Goal: Information Seeking & Learning: Learn about a topic

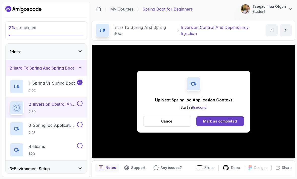
click at [224, 121] on div "Mark as completed" at bounding box center [220, 121] width 34 height 5
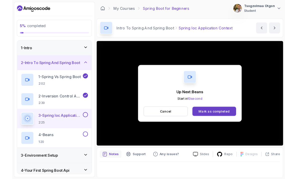
scroll to position [0, 0]
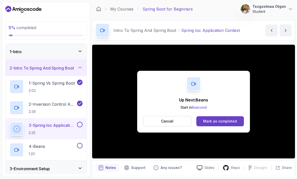
click at [223, 122] on div "Mark as completed" at bounding box center [220, 121] width 34 height 5
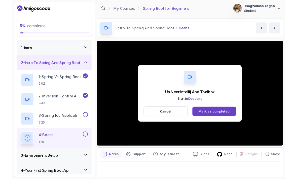
scroll to position [0, 0]
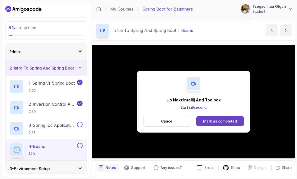
click at [225, 122] on div "Mark as completed" at bounding box center [220, 121] width 34 height 5
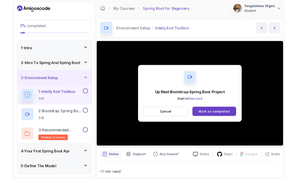
scroll to position [0, 0]
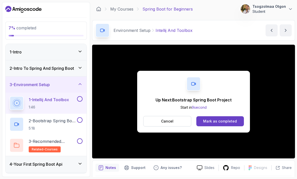
click at [223, 120] on div "Mark as completed" at bounding box center [220, 121] width 34 height 5
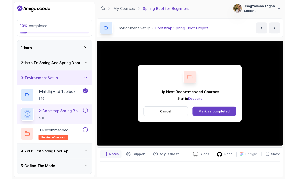
scroll to position [0, 0]
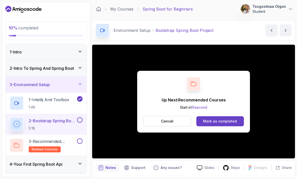
click at [235, 122] on div "Mark as completed" at bounding box center [220, 121] width 34 height 5
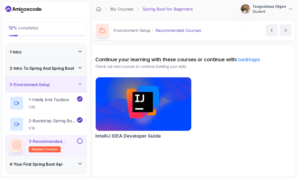
scroll to position [16, 0]
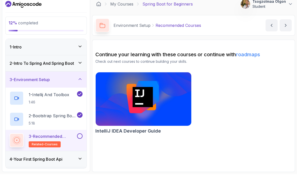
click at [74, 161] on div "4 - Your First Spring Boot Api" at bounding box center [46, 164] width 73 height 6
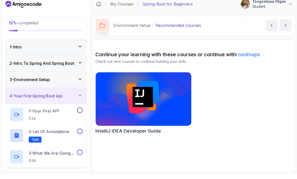
click at [56, 113] on p "1 - Your First API" at bounding box center [44, 116] width 30 height 6
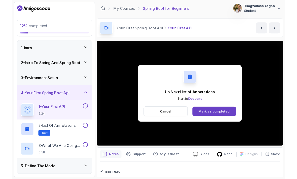
scroll to position [0, 0]
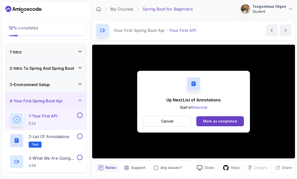
click at [220, 121] on div "Mark as completed" at bounding box center [220, 121] width 34 height 5
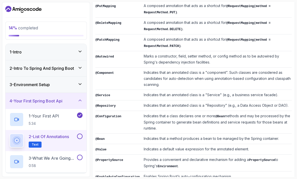
scroll to position [16, 0]
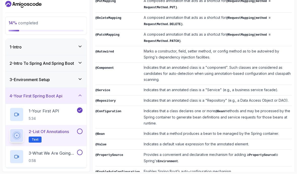
click at [55, 163] on p "0:58" at bounding box center [52, 165] width 47 height 5
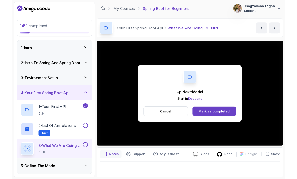
scroll to position [0, 0]
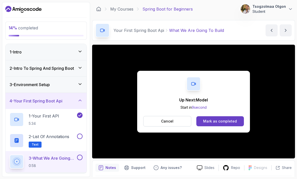
click at [237, 121] on button "Mark as completed" at bounding box center [220, 121] width 48 height 10
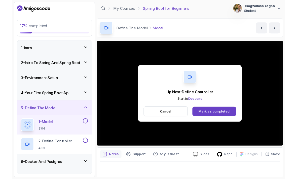
scroll to position [0, 0]
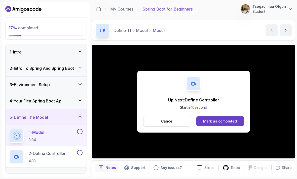
click at [210, 120] on div "Mark as completed" at bounding box center [220, 121] width 34 height 5
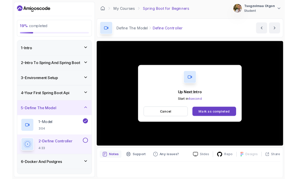
scroll to position [0, 0]
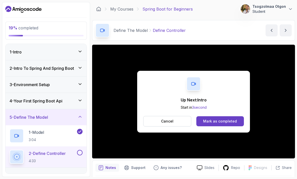
click at [216, 119] on div "Mark as completed" at bounding box center [220, 121] width 34 height 5
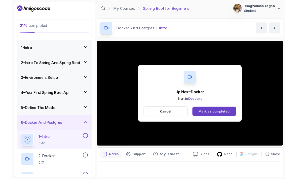
scroll to position [0, 0]
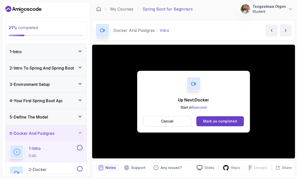
click at [226, 122] on div "Mark as completed" at bounding box center [220, 121] width 34 height 5
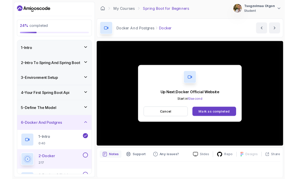
scroll to position [0, 0]
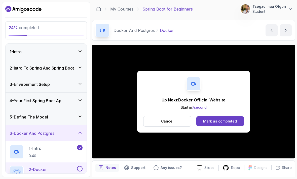
click at [211, 118] on button "Mark as completed" at bounding box center [220, 121] width 48 height 10
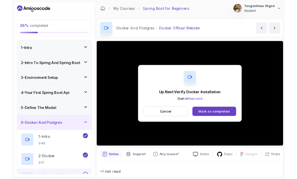
scroll to position [0, 0]
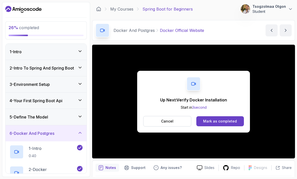
click at [226, 121] on div "Mark as completed" at bounding box center [220, 121] width 34 height 5
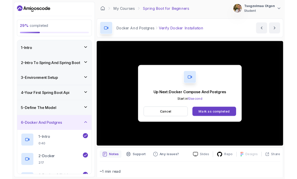
scroll to position [0, 0]
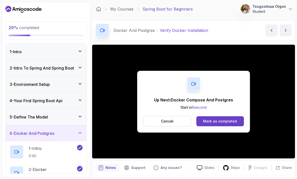
click at [219, 124] on button "Mark as completed" at bounding box center [220, 121] width 48 height 10
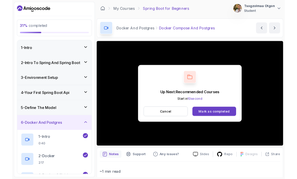
scroll to position [0, 0]
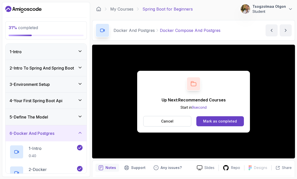
click at [214, 119] on div "Mark as completed" at bounding box center [220, 121] width 34 height 5
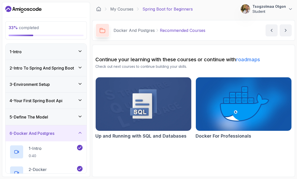
click at [48, 149] on div "1 - Intro 0:40" at bounding box center [43, 152] width 66 height 14
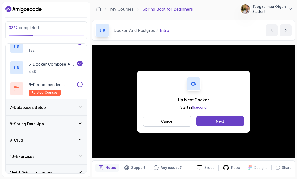
scroll to position [171, 0]
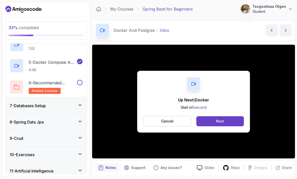
click at [72, 105] on div "7 - Databases Setup" at bounding box center [46, 106] width 73 height 6
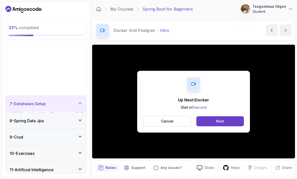
scroll to position [50, 0]
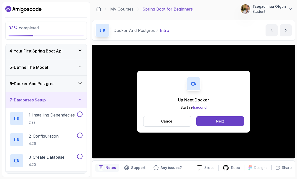
click at [57, 120] on p "2:33" at bounding box center [52, 122] width 46 height 5
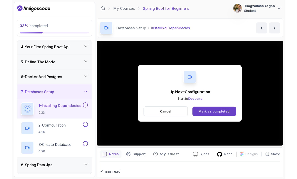
scroll to position [0, 0]
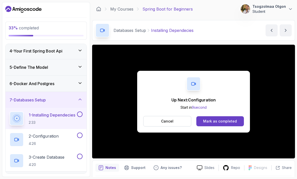
click at [219, 122] on div "Mark as completed" at bounding box center [220, 121] width 34 height 5
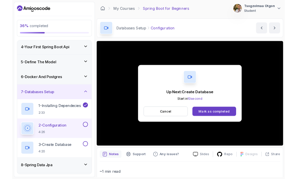
scroll to position [0, 0]
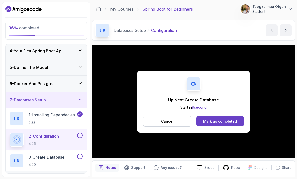
click at [226, 122] on div "Mark as completed" at bounding box center [220, 121] width 34 height 5
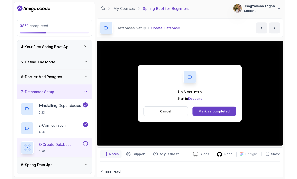
scroll to position [0, 0]
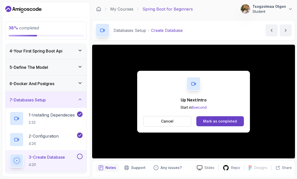
click at [231, 117] on button "Mark as completed" at bounding box center [220, 121] width 48 height 10
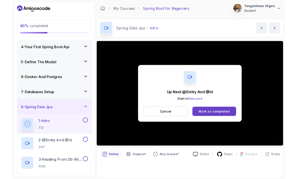
scroll to position [0, 0]
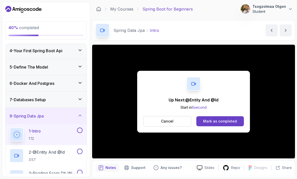
click at [221, 120] on div "Mark as completed" at bounding box center [220, 121] width 34 height 5
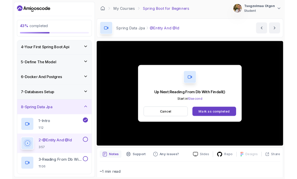
scroll to position [0, 0]
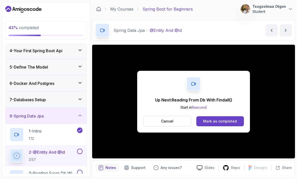
click at [199, 119] on button "Mark as completed" at bounding box center [220, 121] width 48 height 10
